Goal: Transaction & Acquisition: Download file/media

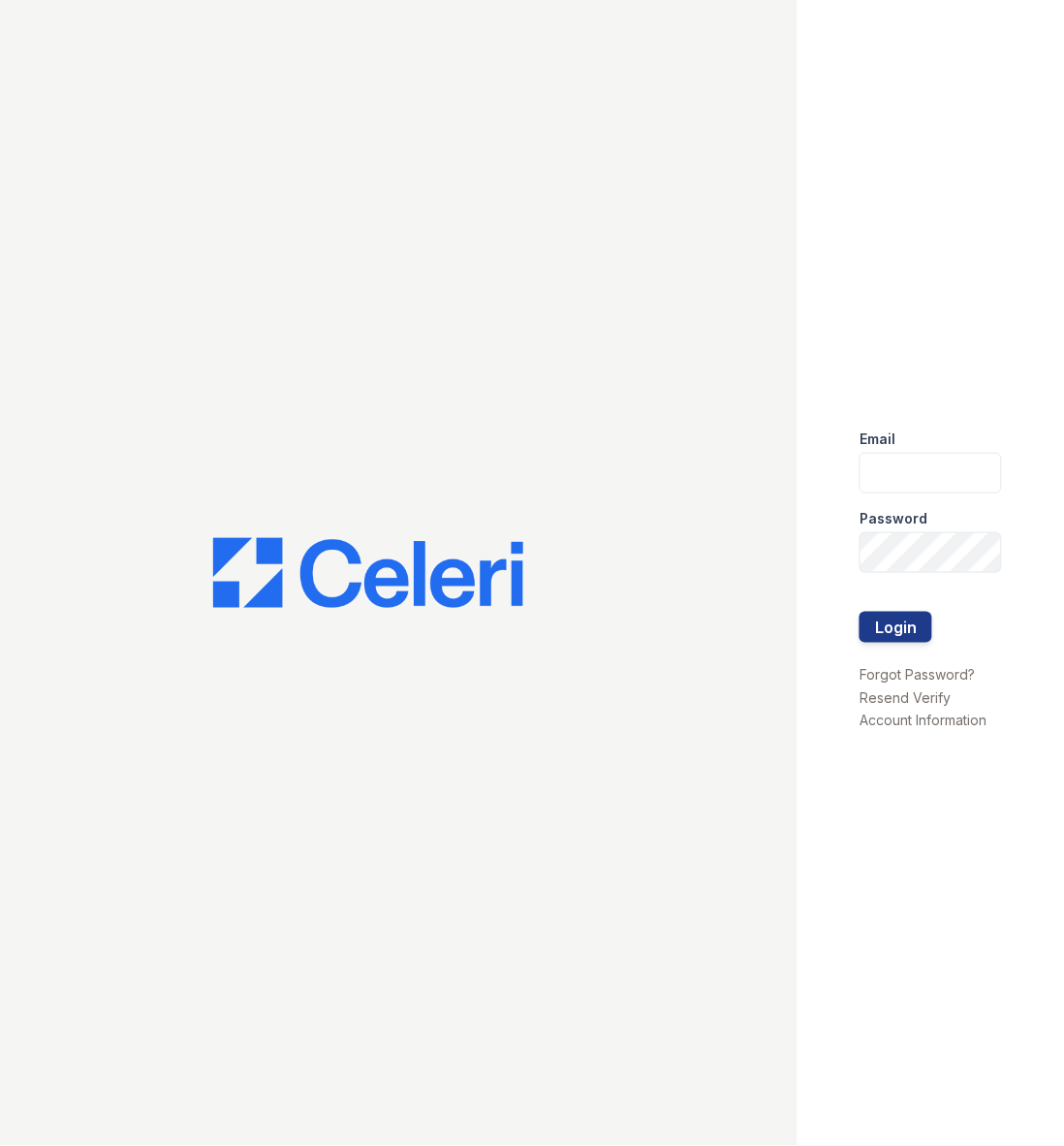
click at [935, 485] on input "email" at bounding box center [931, 472] width 142 height 40
type input "daniels.latoya@projectmanagementinc.net"
click at [929, 623] on button "Login" at bounding box center [896, 628] width 73 height 31
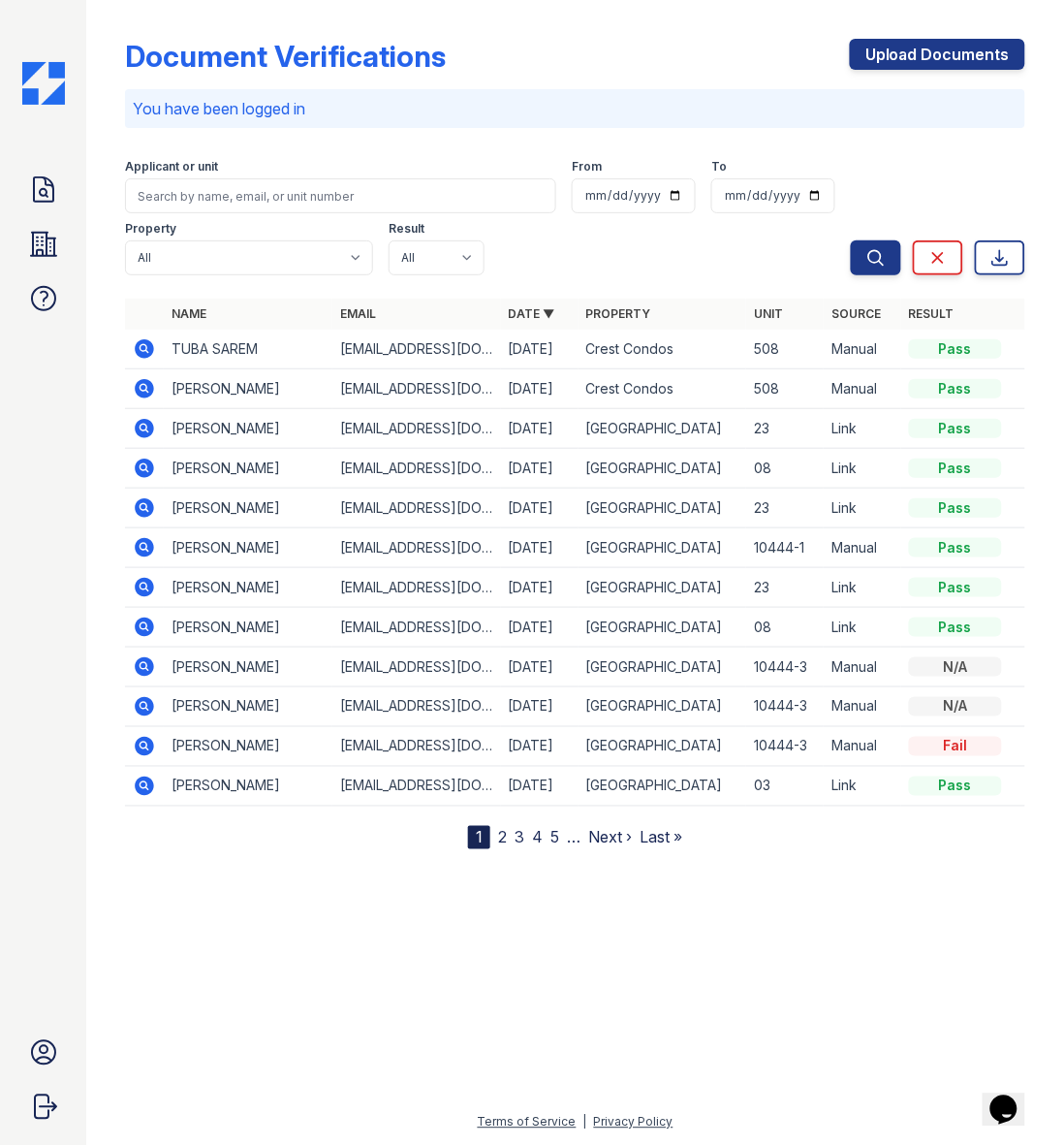
click at [138, 472] on icon at bounding box center [145, 468] width 20 height 20
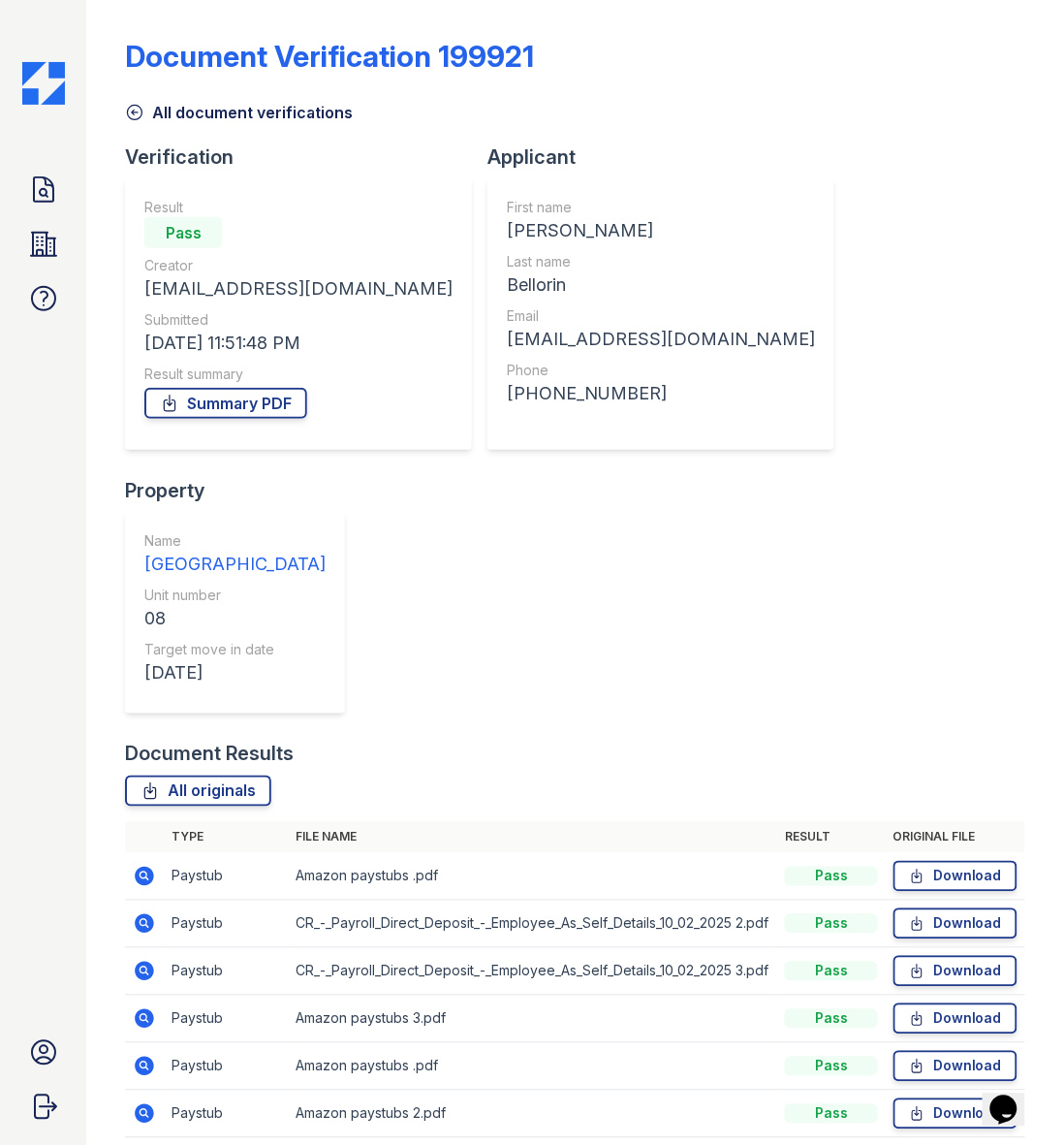
click at [145, 912] on icon at bounding box center [144, 924] width 24 height 24
click at [955, 908] on link "Download" at bounding box center [955, 924] width 124 height 31
click at [288, 399] on link "Summary PDF" at bounding box center [226, 404] width 163 height 31
click at [986, 955] on link "Download" at bounding box center [955, 971] width 124 height 31
click at [965, 1145] on link "Download" at bounding box center [955, 1162] width 124 height 31
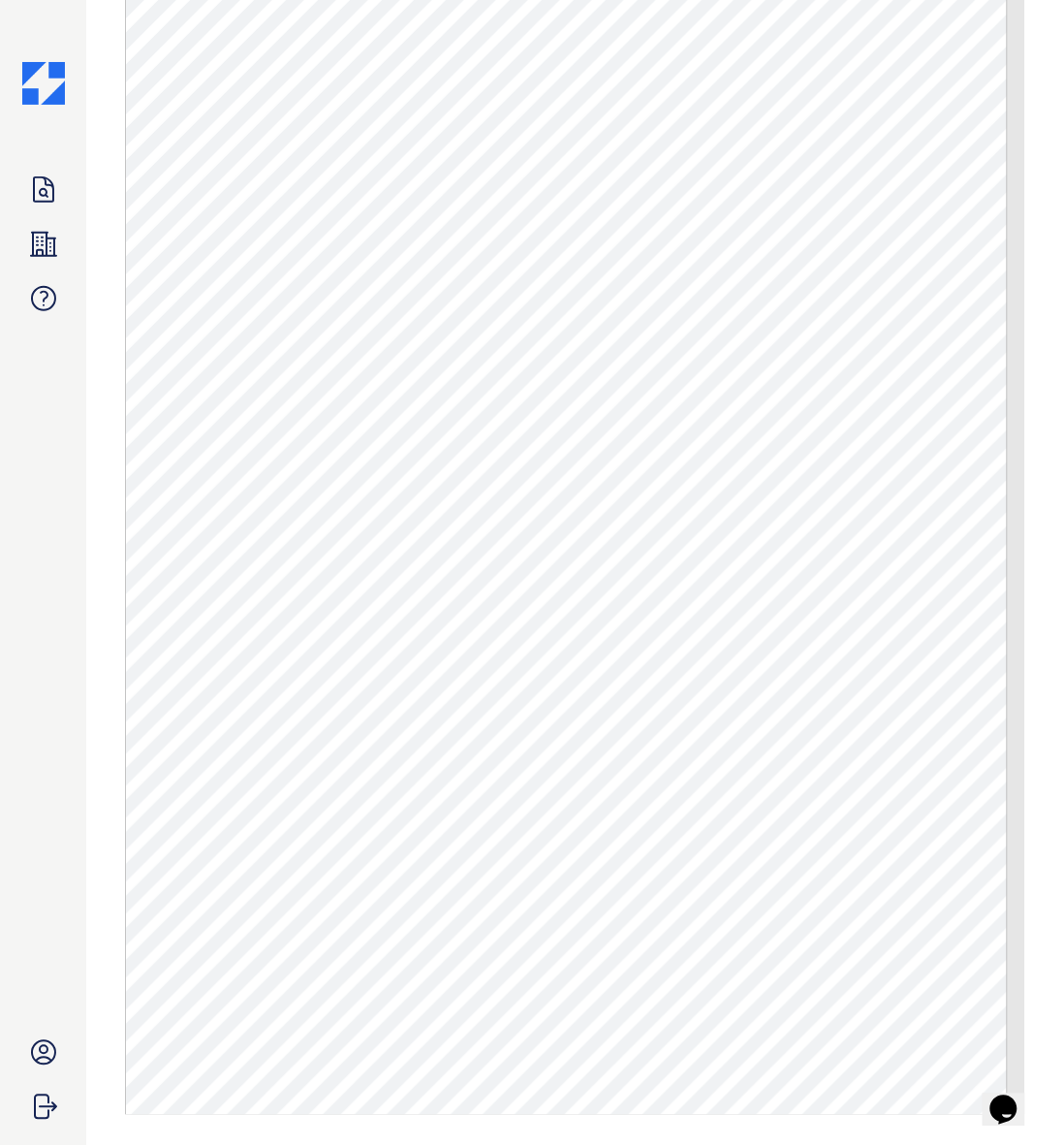
scroll to position [1115, 0]
